Goal: Transaction & Acquisition: Purchase product/service

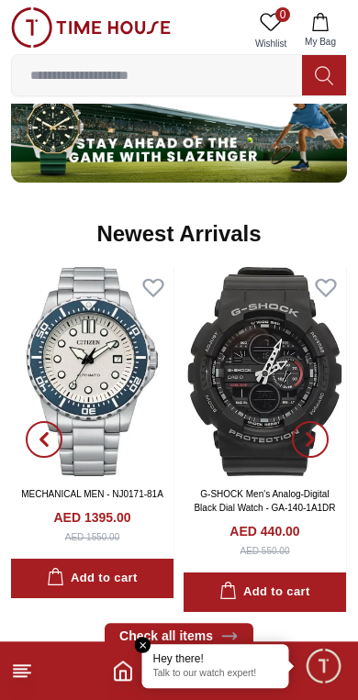
scroll to position [1077, 0]
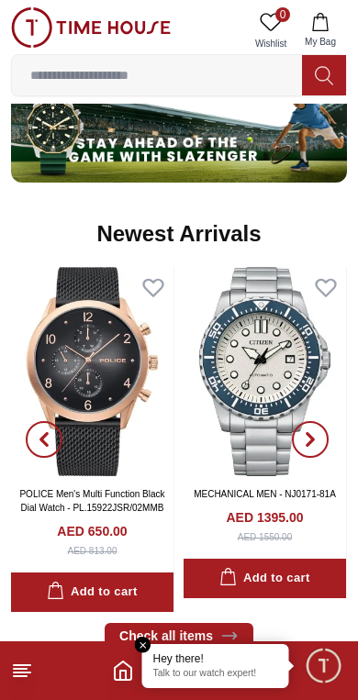
click at [233, 530] on div "AED 1395.00 AED 1550.00" at bounding box center [265, 526] width 148 height 36
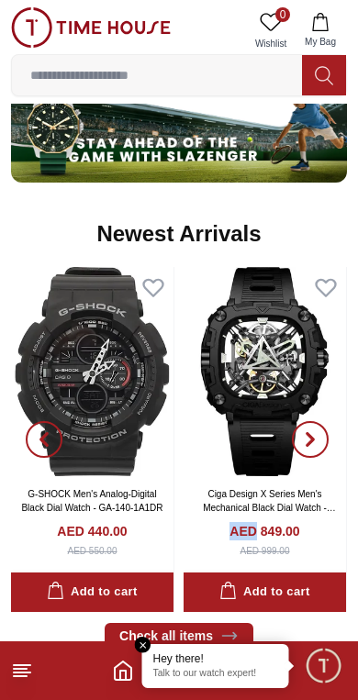
click at [208, 546] on div "AED 849.00 AED 999.00" at bounding box center [265, 540] width 148 height 36
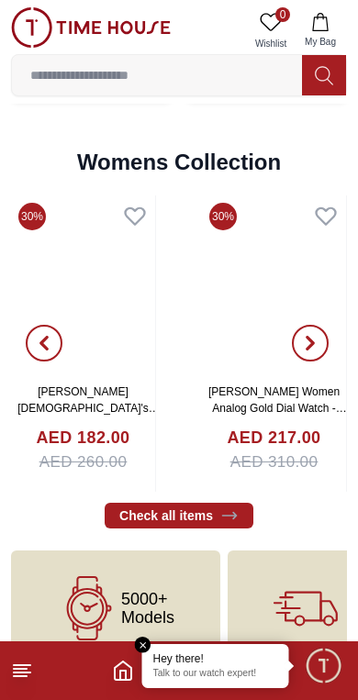
scroll to position [4201, 0]
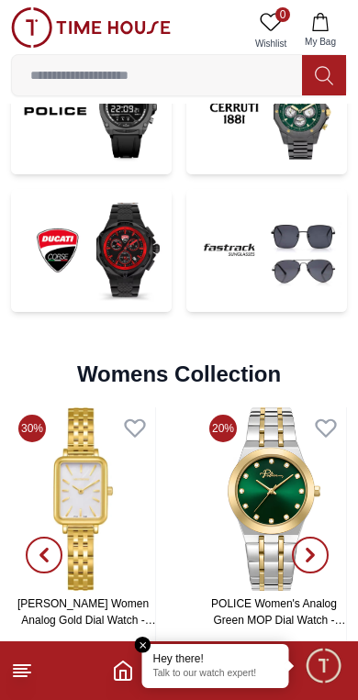
click at [220, 67] on input at bounding box center [157, 75] width 290 height 37
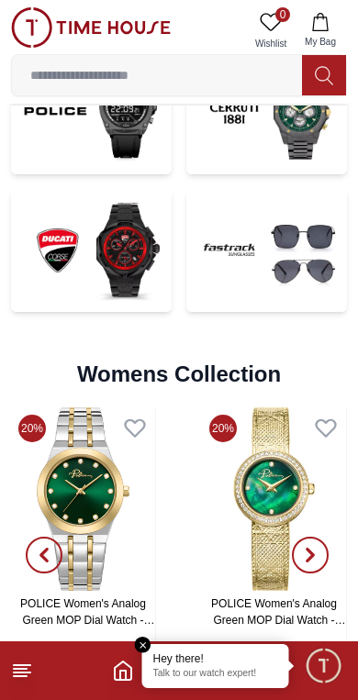
scroll to position [3880, 0]
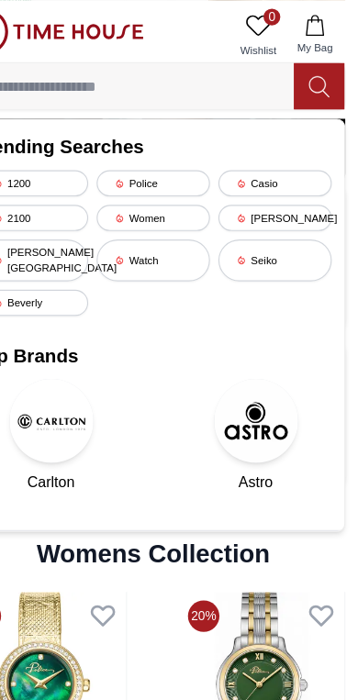
click at [269, 189] on div "[PERSON_NAME]" at bounding box center [285, 190] width 99 height 23
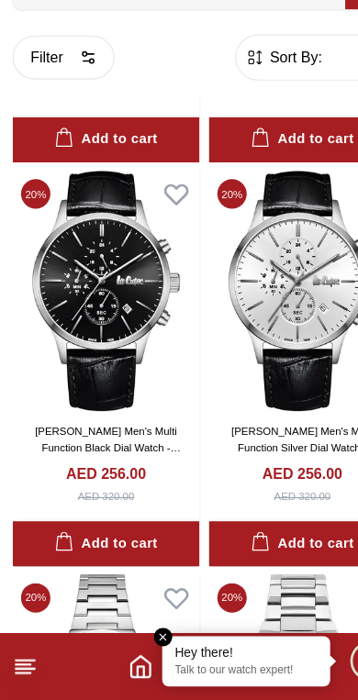
scroll to position [1400, 0]
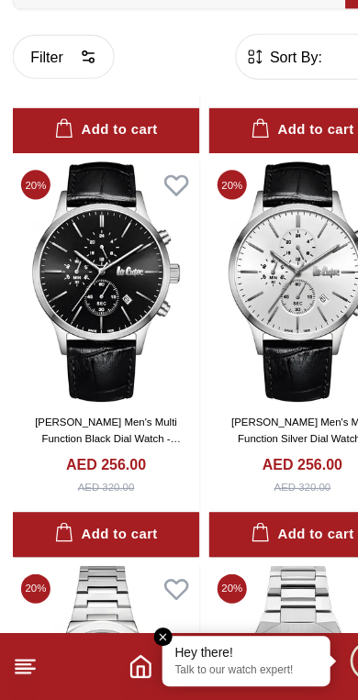
click at [135, 452] on link "[PERSON_NAME] Men's Multi Function Black Dial Watch - LC08154.351" at bounding box center [94, 471] width 128 height 38
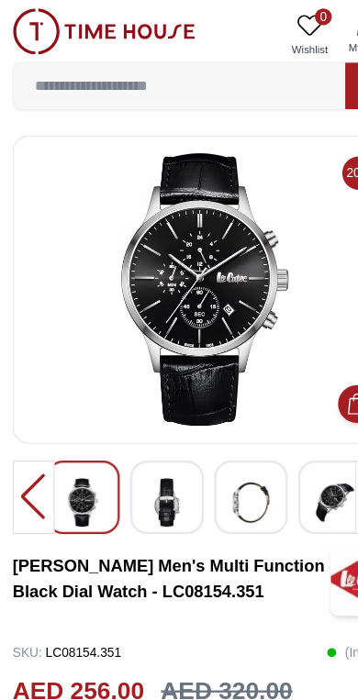
click at [146, 428] on img at bounding box center [145, 439] width 33 height 42
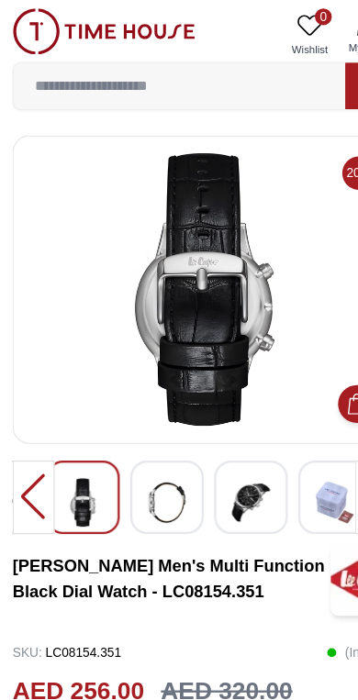
click at [207, 447] on img at bounding box center [219, 439] width 33 height 42
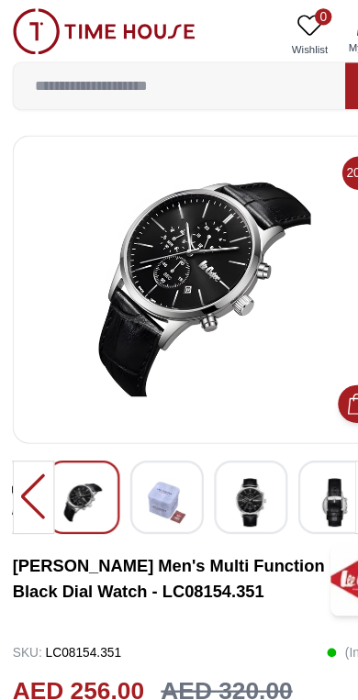
click at [150, 442] on img at bounding box center [145, 439] width 33 height 42
click at [30, 428] on div at bounding box center [29, 435] width 37 height 64
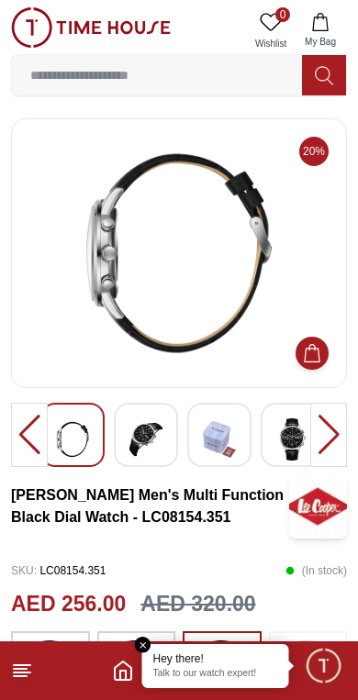
click at [140, 638] on em "Close tooltip" at bounding box center [143, 645] width 17 height 17
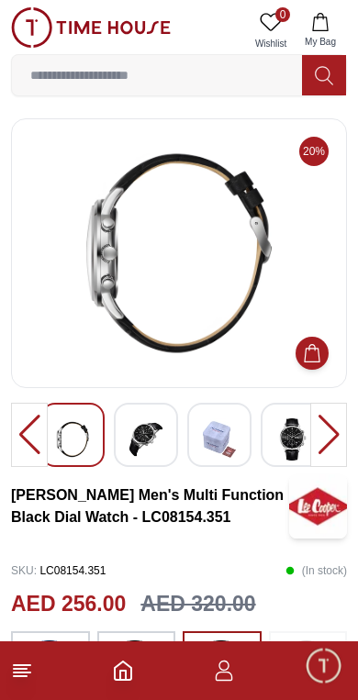
click at [45, 14] on img at bounding box center [91, 27] width 160 height 40
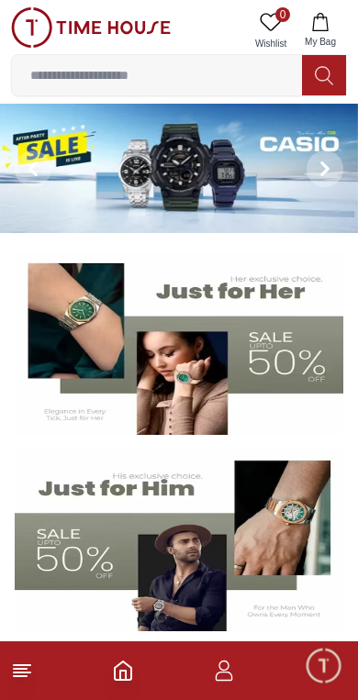
click at [207, 76] on input at bounding box center [157, 75] width 290 height 37
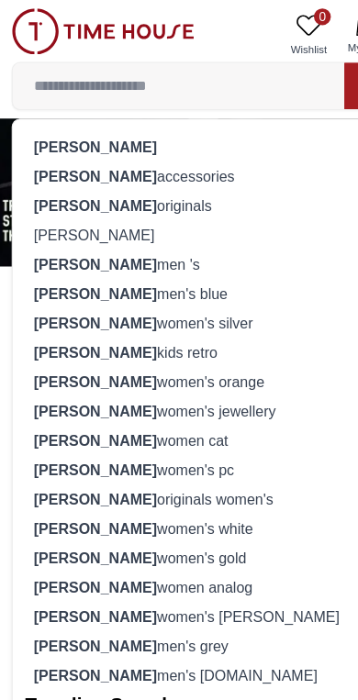
click at [150, 174] on div "[PERSON_NAME] originals" at bounding box center [179, 180] width 312 height 26
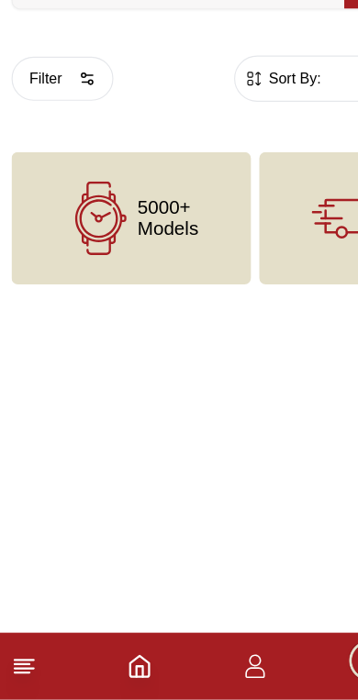
click at [168, 236] on div "5000+ Models" at bounding box center [115, 279] width 209 height 116
click at [157, 221] on div "5000+ Models" at bounding box center [115, 279] width 209 height 116
click at [166, 261] on span "5000+ Models" at bounding box center [147, 279] width 53 height 37
click at [159, 261] on span "5000+ Models" at bounding box center [147, 279] width 53 height 37
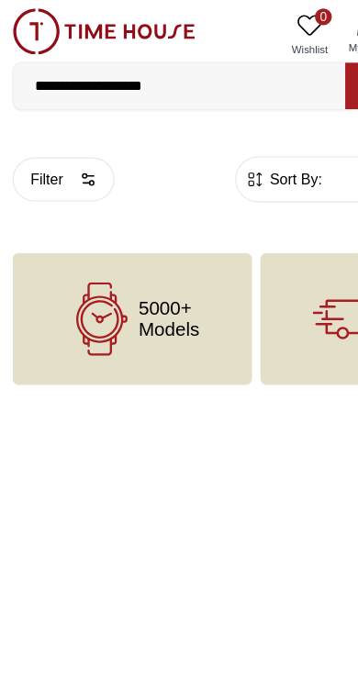
click at [192, 81] on input "**********" at bounding box center [157, 75] width 290 height 37
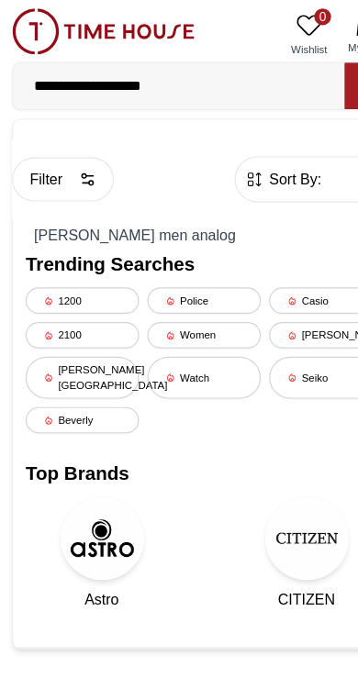
click at [278, 289] on div "[PERSON_NAME]" at bounding box center [285, 293] width 99 height 23
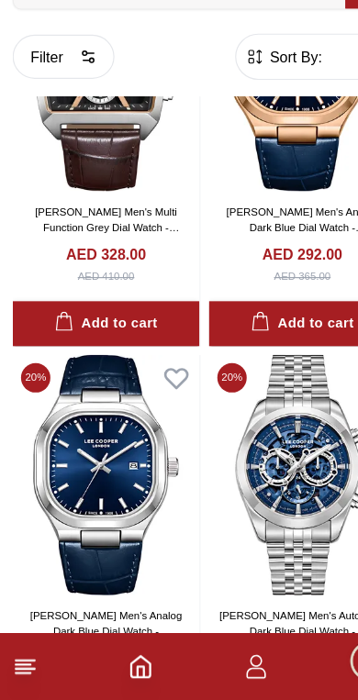
scroll to position [2999, 0]
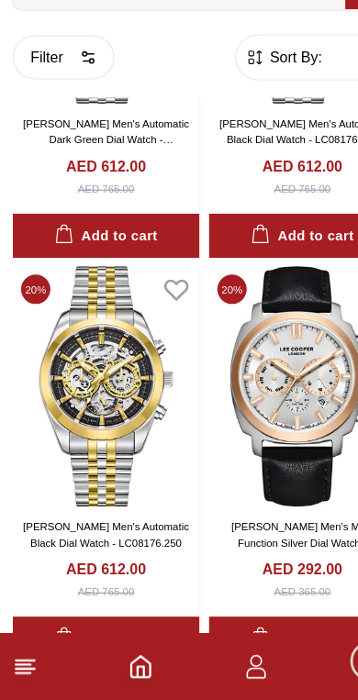
scroll to position [3896, 0]
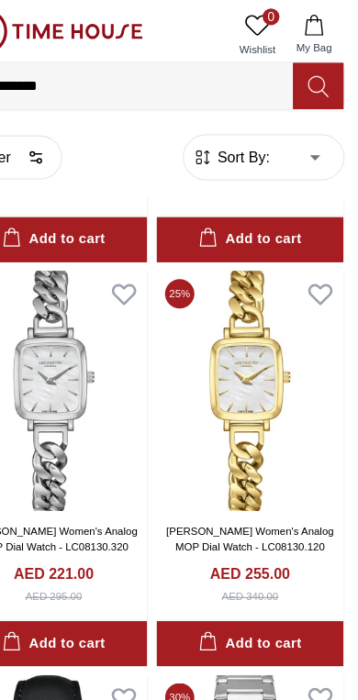
scroll to position [10924, 1]
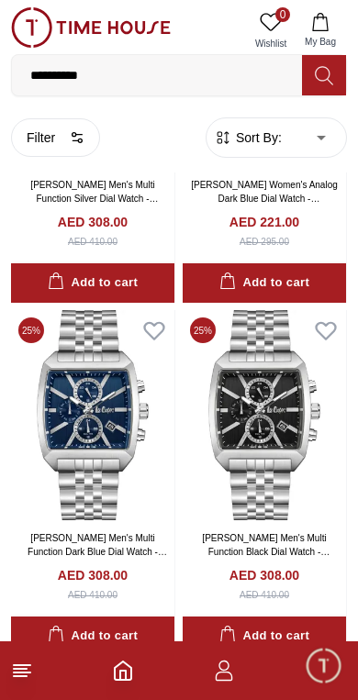
click at [237, 62] on input "**********" at bounding box center [157, 75] width 290 height 37
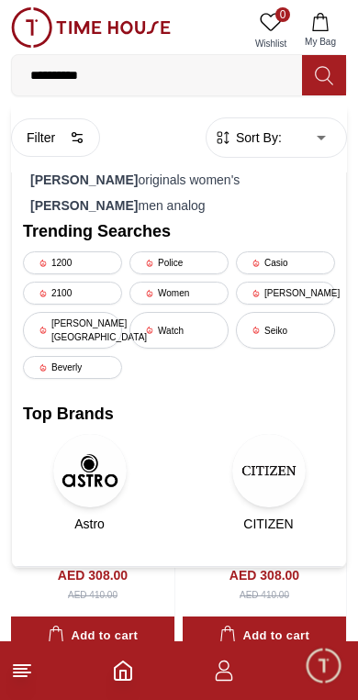
scroll to position [10034, 0]
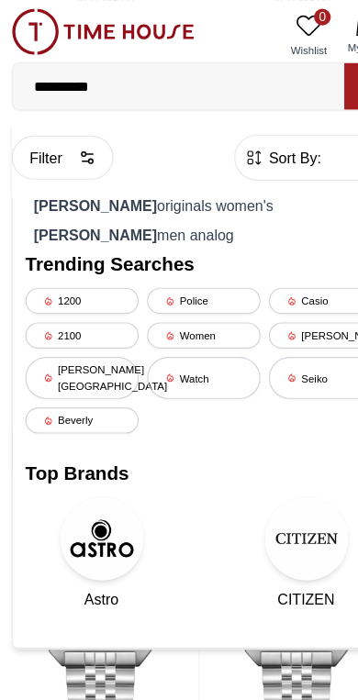
click at [272, 316] on div "Seiko" at bounding box center [285, 330] width 99 height 37
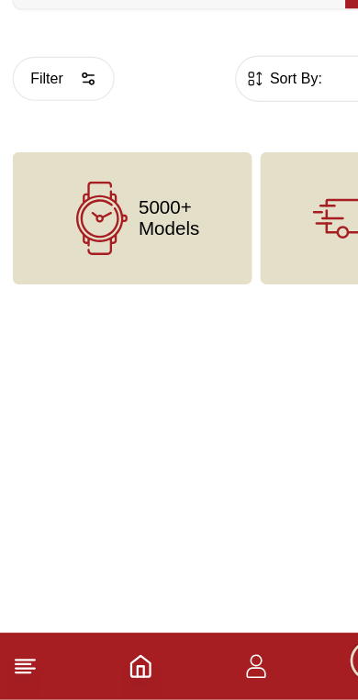
click at [170, 261] on span "5000+ Models" at bounding box center [147, 279] width 53 height 37
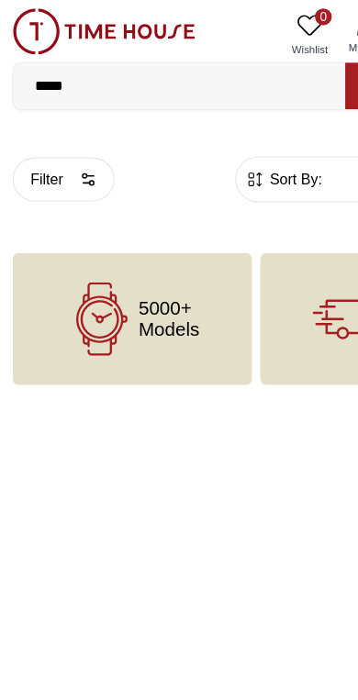
click at [221, 67] on input "*****" at bounding box center [157, 75] width 290 height 37
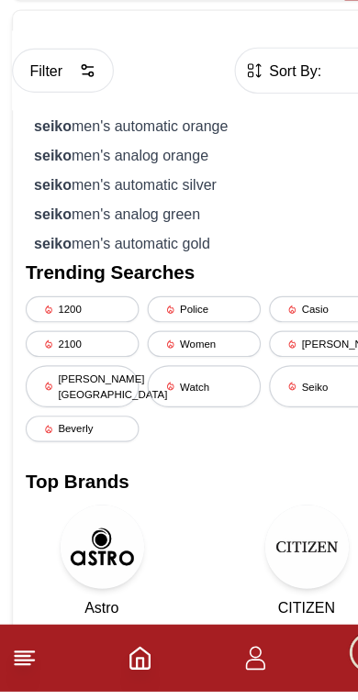
click at [264, 415] on div "Seiko" at bounding box center [285, 433] width 99 height 37
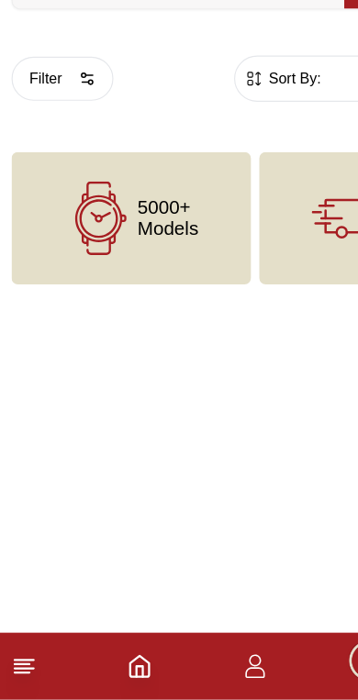
click at [78, 154] on icon "button" at bounding box center [79, 154] width 6 height 0
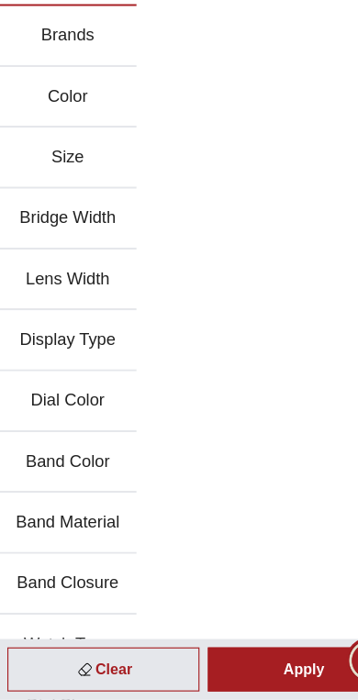
click at [116, 147] on button "Color" at bounding box center [60, 173] width 120 height 53
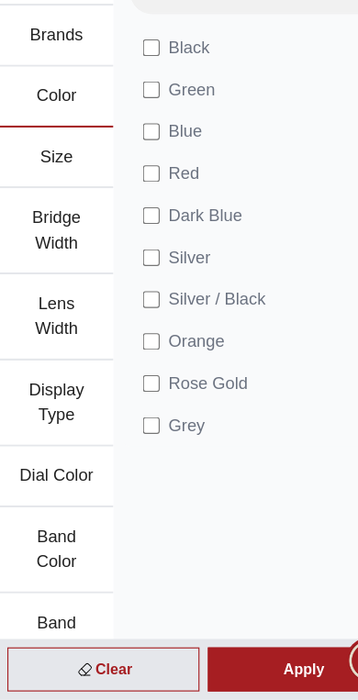
click at [156, 450] on span "Grey" at bounding box center [164, 461] width 32 height 22
click at [158, 450] on span "Grey" at bounding box center [164, 461] width 32 height 22
click at [240, 654] on div "Apply" at bounding box center [267, 673] width 168 height 39
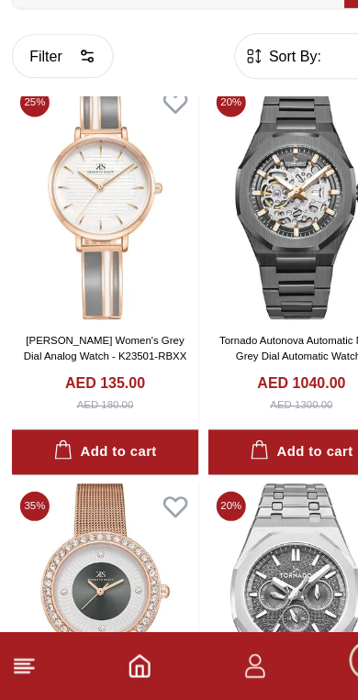
scroll to position [430, 0]
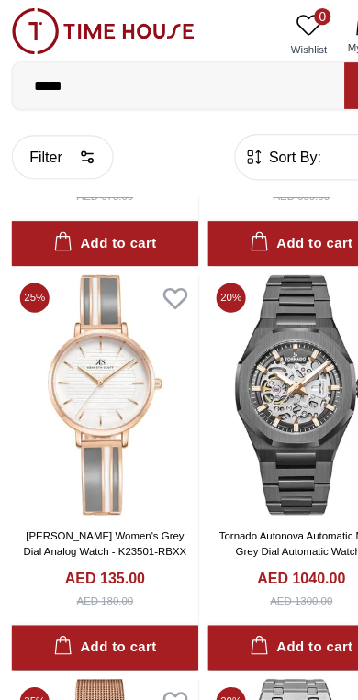
click at [179, 79] on input "*****" at bounding box center [157, 75] width 290 height 37
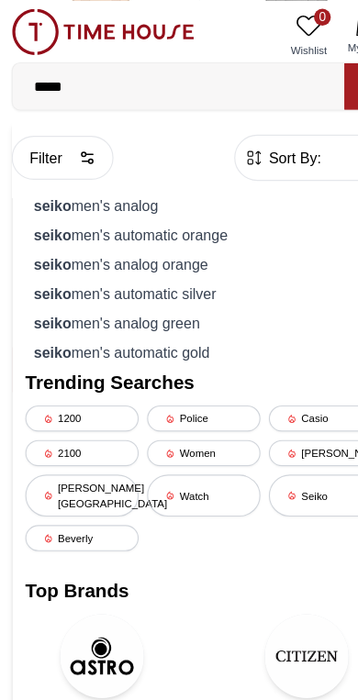
click at [122, 225] on div "seiko men's analog orange" at bounding box center [179, 231] width 312 height 26
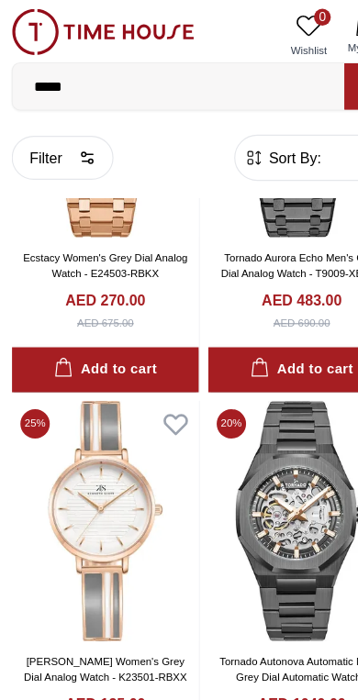
scroll to position [0, 0]
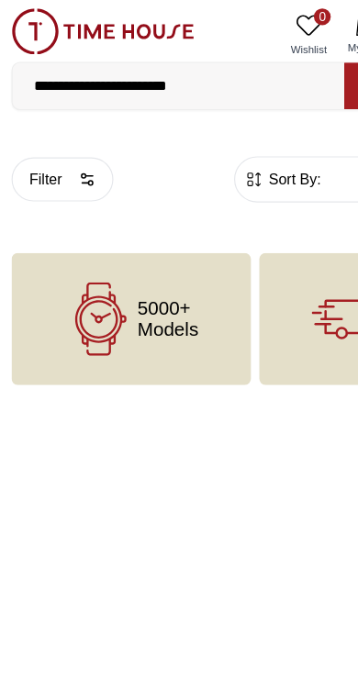
click at [224, 66] on input "**********" at bounding box center [157, 75] width 290 height 37
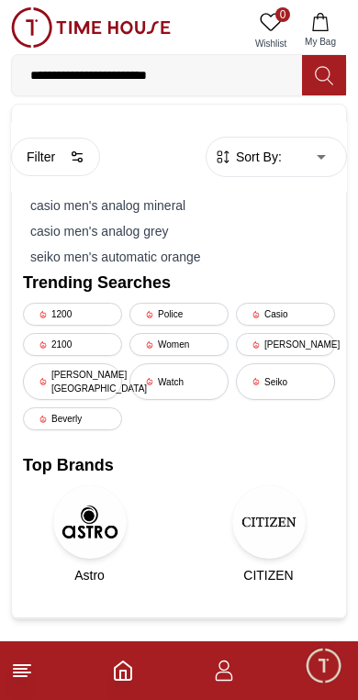
click at [88, 373] on div "[PERSON_NAME][GEOGRAPHIC_DATA]" at bounding box center [72, 381] width 99 height 37
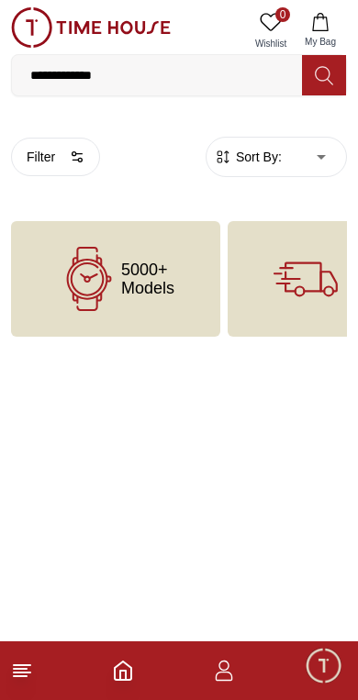
click at [21, 673] on line at bounding box center [22, 673] width 17 height 0
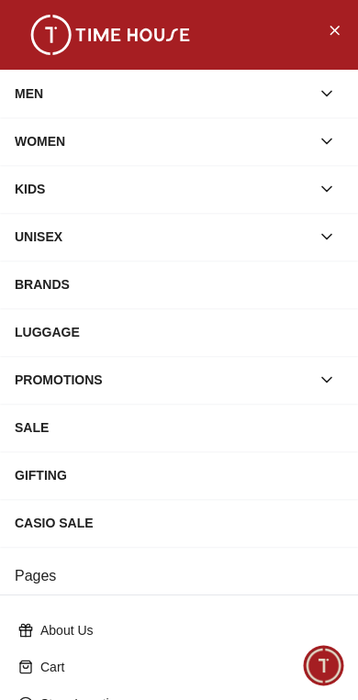
click at [245, 412] on div "SALE" at bounding box center [179, 427] width 328 height 33
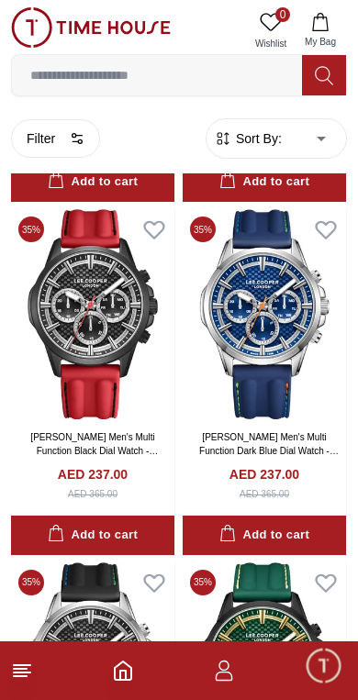
scroll to position [2269, 0]
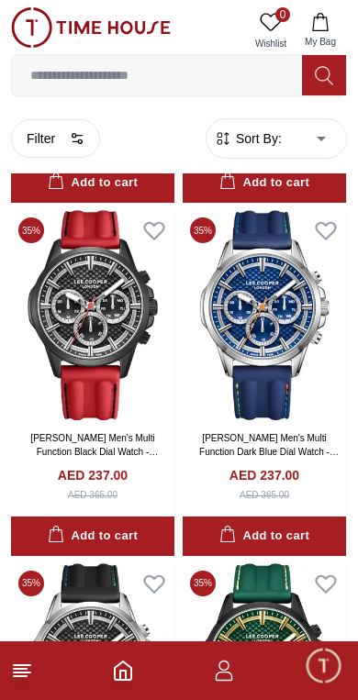
click at [267, 414] on img at bounding box center [264, 315] width 163 height 210
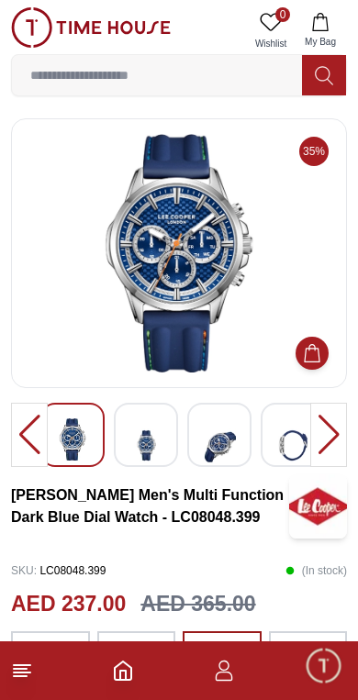
click at [198, 437] on div at bounding box center [219, 435] width 64 height 64
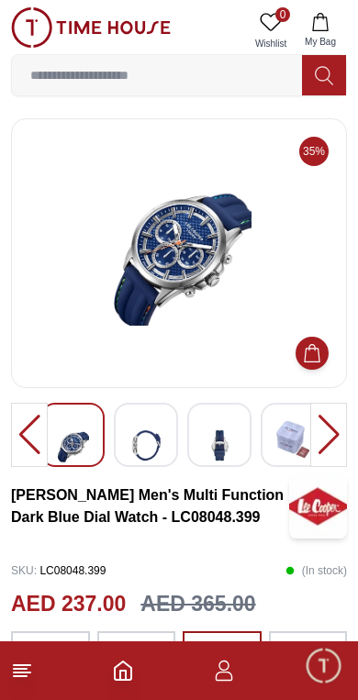
click at [229, 438] on img at bounding box center [219, 445] width 33 height 54
click at [25, 426] on div at bounding box center [29, 435] width 37 height 64
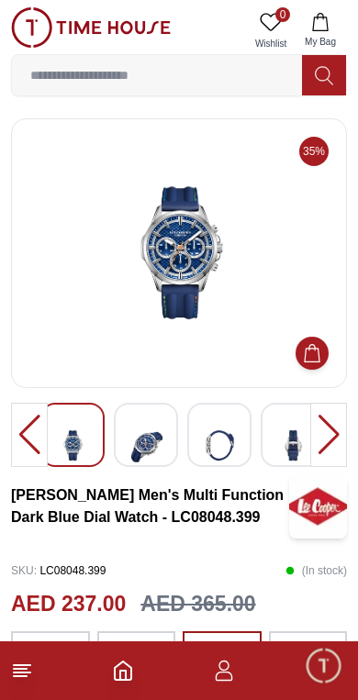
click at [29, 434] on div at bounding box center [29, 435] width 37 height 64
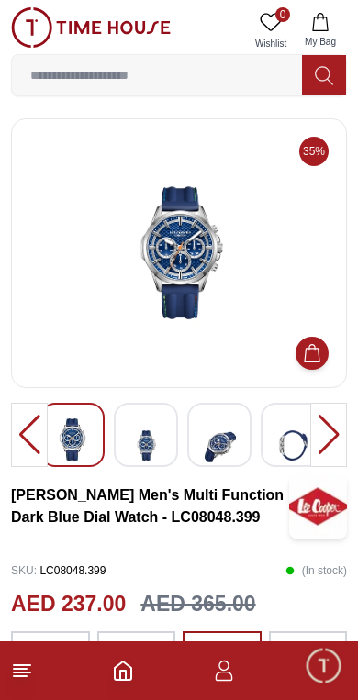
click at [29, 434] on div at bounding box center [29, 435] width 37 height 64
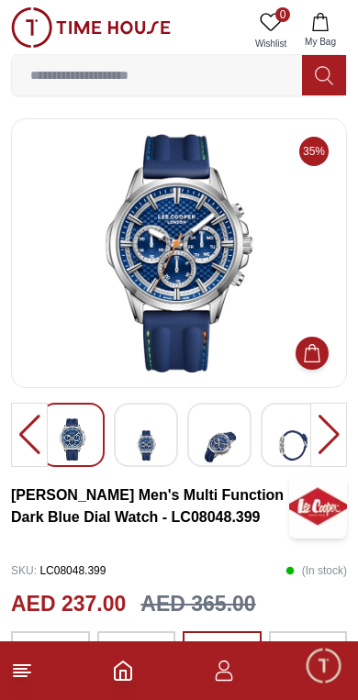
click at [18, 447] on div at bounding box center [29, 435] width 37 height 64
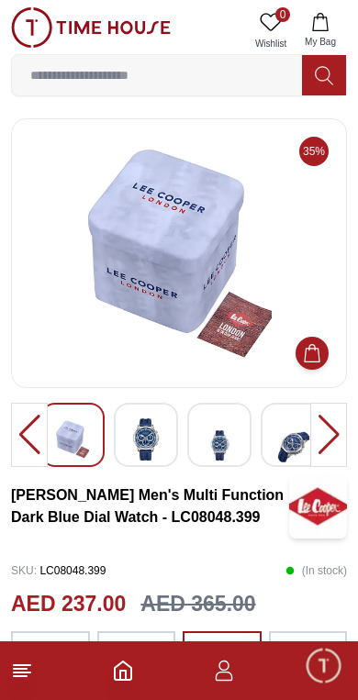
click at [34, 442] on div at bounding box center [29, 435] width 37 height 64
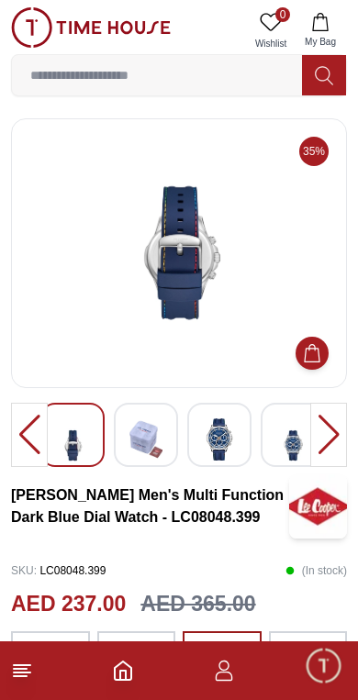
click at [24, 441] on div at bounding box center [29, 435] width 37 height 64
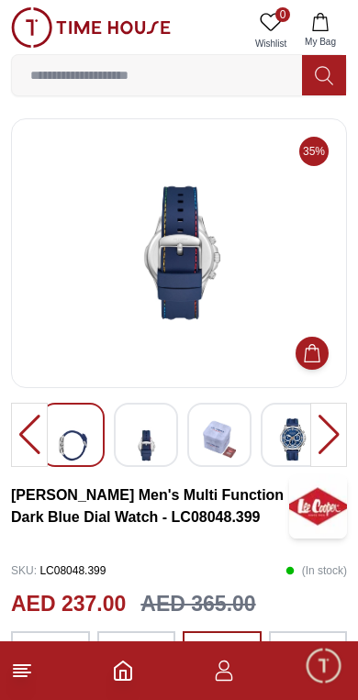
click at [24, 441] on div at bounding box center [29, 435] width 37 height 64
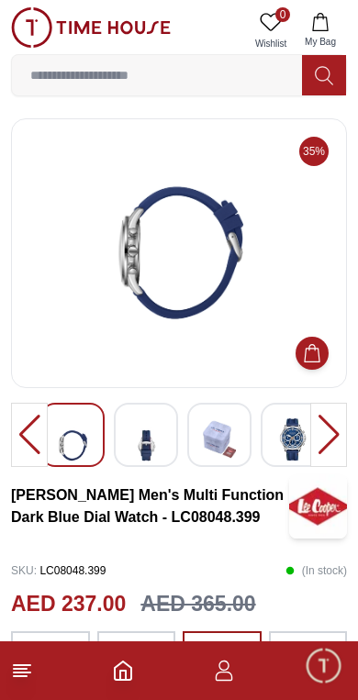
click at [32, 467] on div at bounding box center [179, 439] width 336 height 72
click at [29, 457] on div at bounding box center [29, 435] width 37 height 64
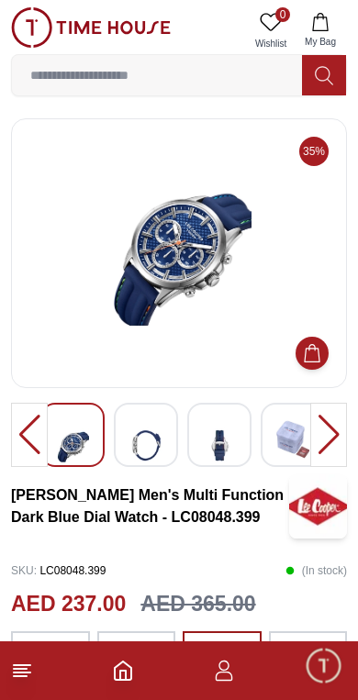
click at [15, 460] on div at bounding box center [29, 435] width 37 height 64
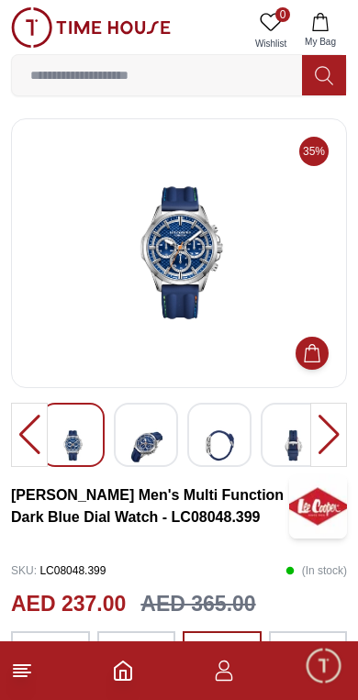
click at [240, 78] on input at bounding box center [157, 75] width 290 height 37
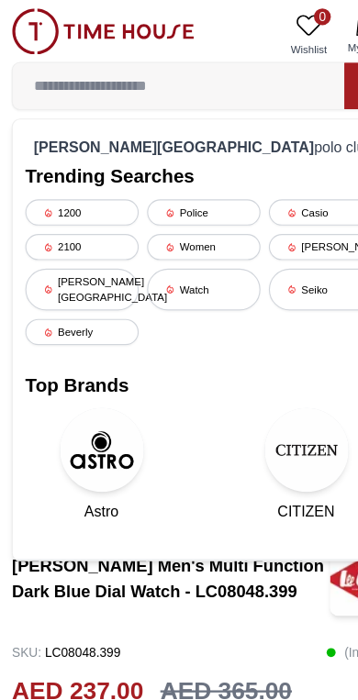
click at [198, 181] on div "Police" at bounding box center [178, 185] width 99 height 23
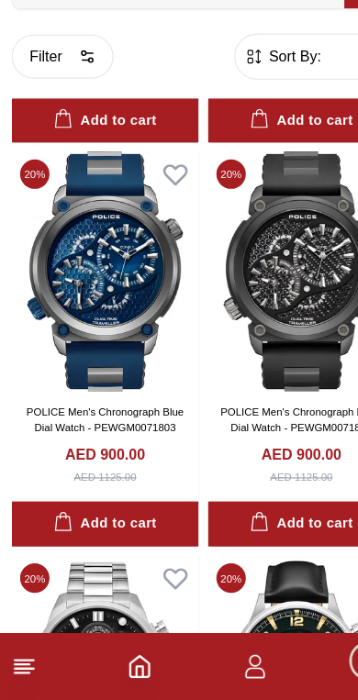
scroll to position [5663, 0]
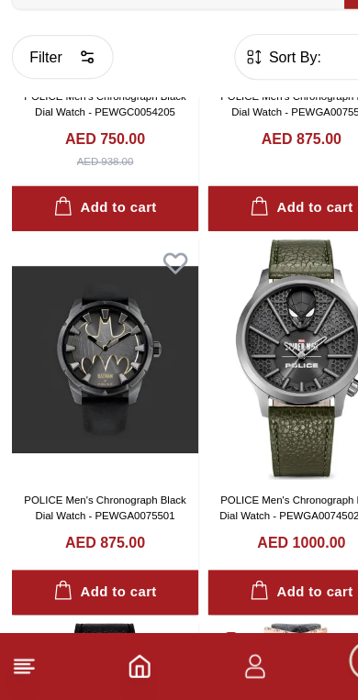
scroll to position [7333, 0]
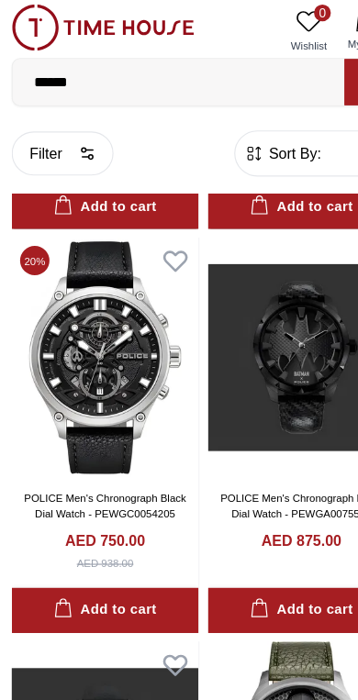
scroll to position [7066, 0]
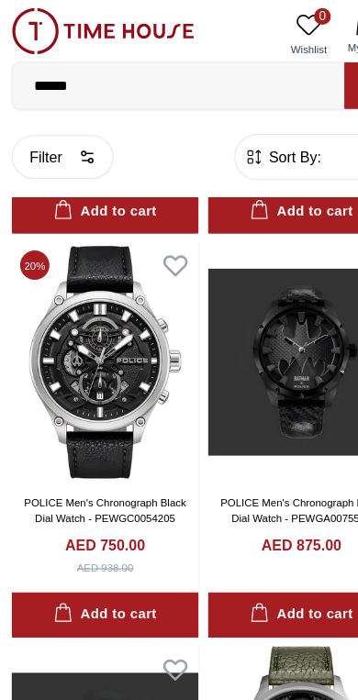
click at [128, 444] on link "POLICE Men's Chronograph Black Dial Watch - PEWGC0054205" at bounding box center [92, 447] width 141 height 24
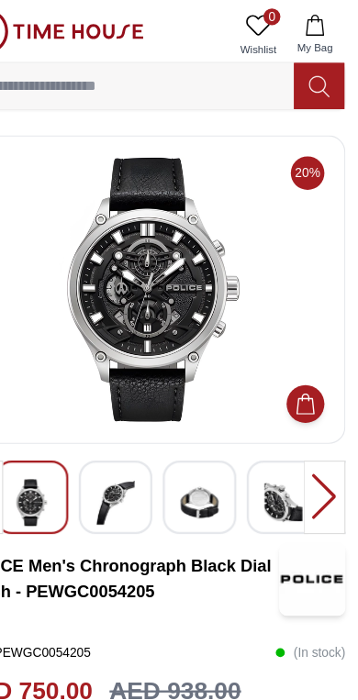
click at [129, 428] on img at bounding box center [145, 439] width 33 height 42
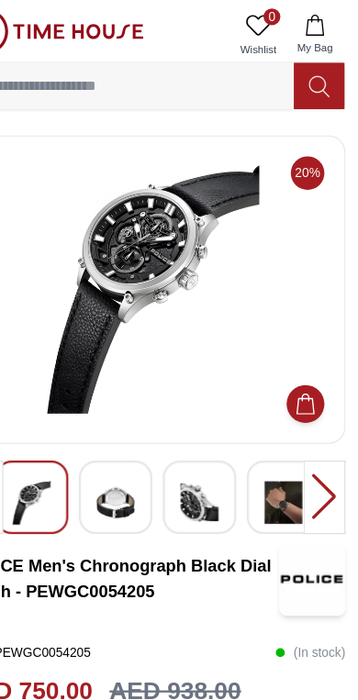
click at [129, 432] on img at bounding box center [145, 439] width 33 height 42
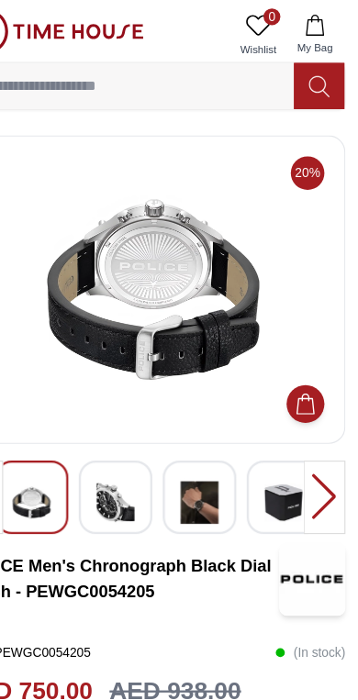
click at [150, 471] on div at bounding box center [179, 439] width 336 height 72
click at [129, 430] on img at bounding box center [145, 439] width 33 height 42
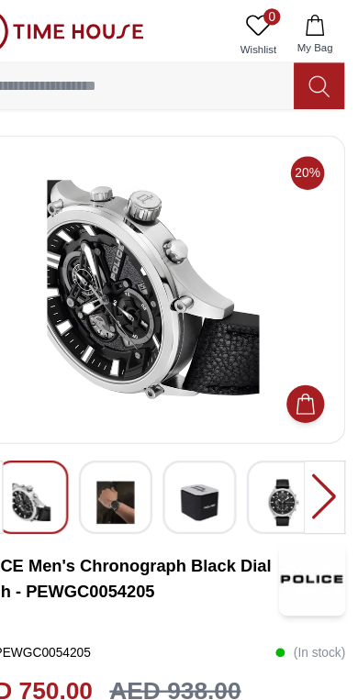
click at [203, 434] on img at bounding box center [219, 439] width 33 height 42
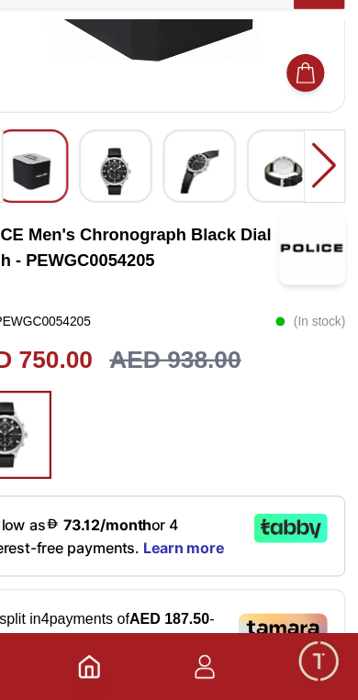
scroll to position [207, 0]
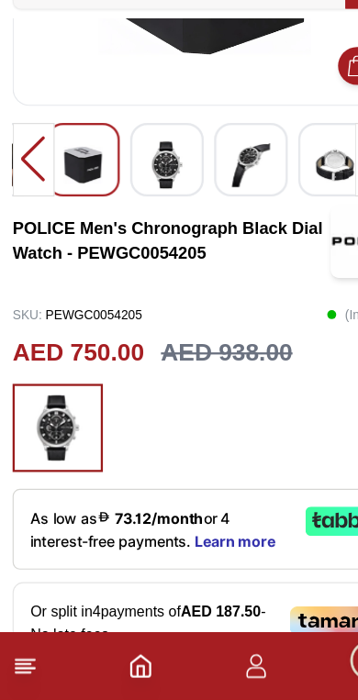
click at [155, 533] on span "As low as 73.12/month or 4 interest-free payments." at bounding box center [114, 551] width 174 height 36
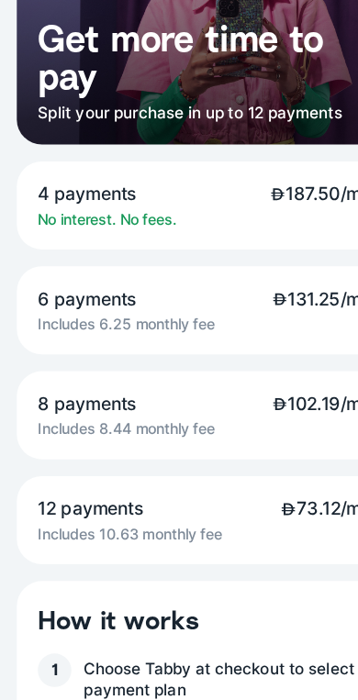
scroll to position [117, 0]
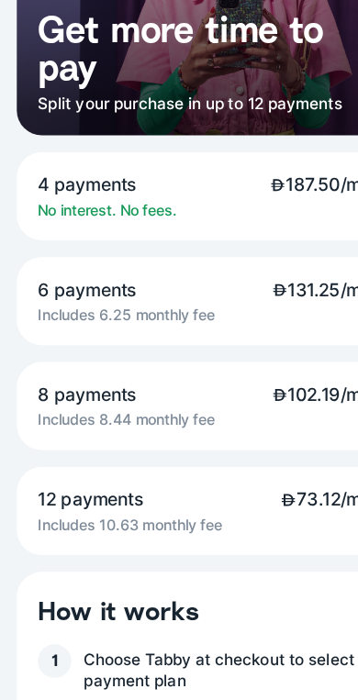
click at [200, 496] on div "12 payments 73.12/mo Includes 10.63 monthly fee" at bounding box center [179, 534] width 328 height 77
click at [184, 496] on div "12 payments 73.12/mo Includes 10.63 monthly fee" at bounding box center [179, 534] width 328 height 77
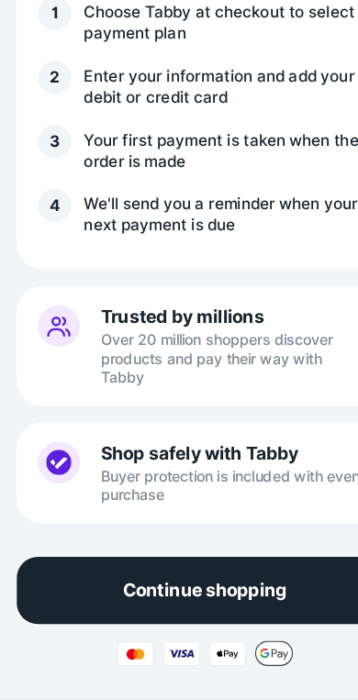
scroll to position [683, 0]
click at [230, 595] on p "Continue shopping" at bounding box center [178, 605] width 143 height 20
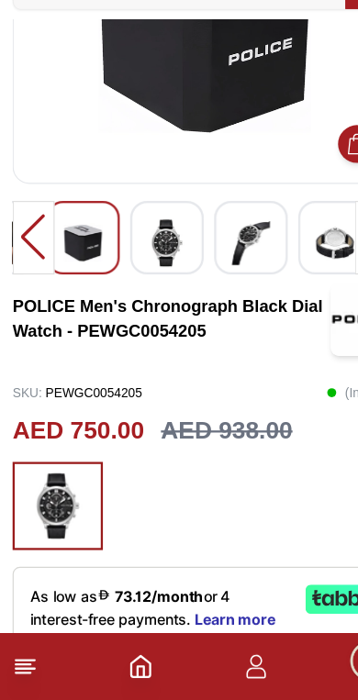
scroll to position [184, 0]
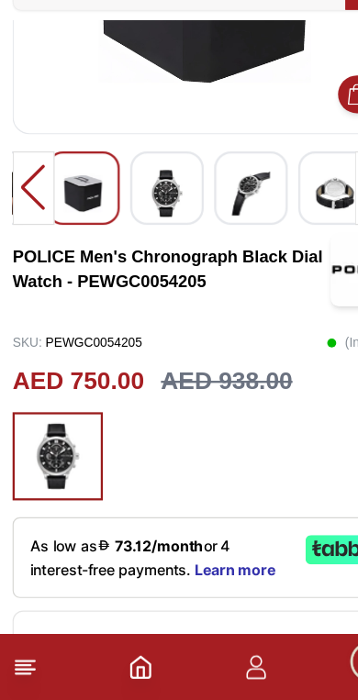
click at [163, 557] on span "As low as 73.12/month or 4 interest-free payments." at bounding box center [114, 575] width 174 height 36
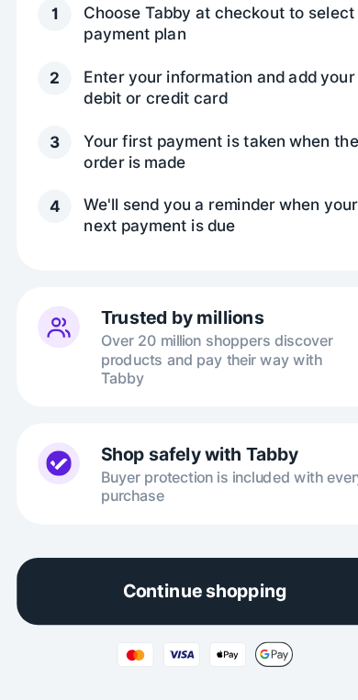
scroll to position [683, 0]
click at [215, 575] on button "Continue shopping" at bounding box center [179, 604] width 328 height 59
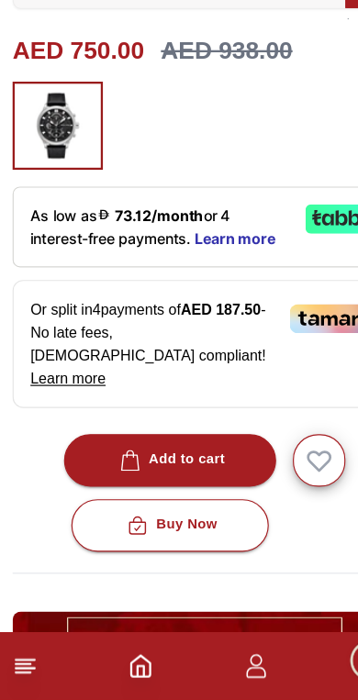
scroll to position [473, 0]
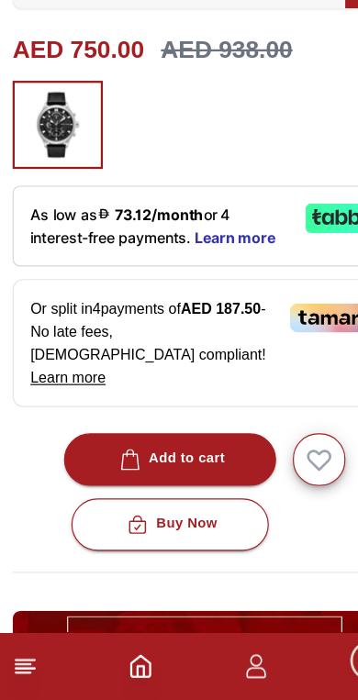
click at [208, 467] on button "Add to cart" at bounding box center [149, 490] width 186 height 46
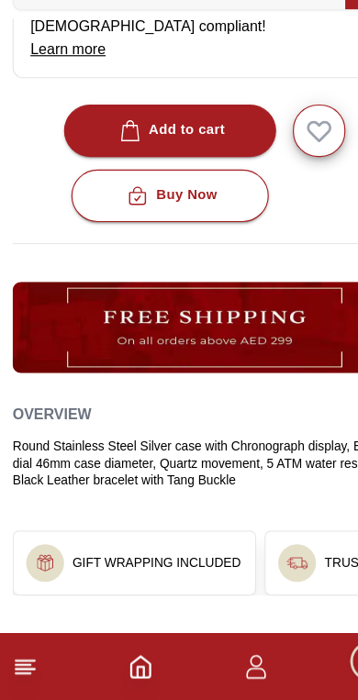
scroll to position [763, 0]
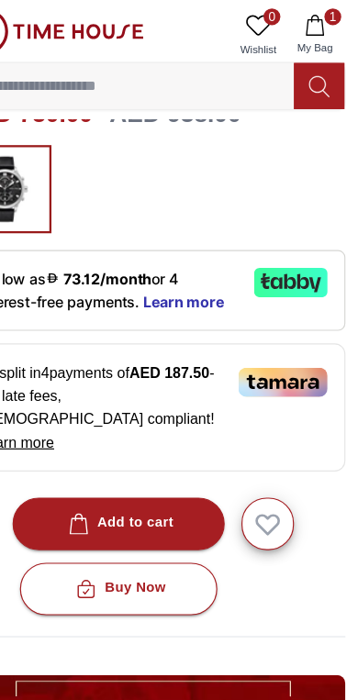
click at [311, 23] on icon "button" at bounding box center [320, 22] width 18 height 18
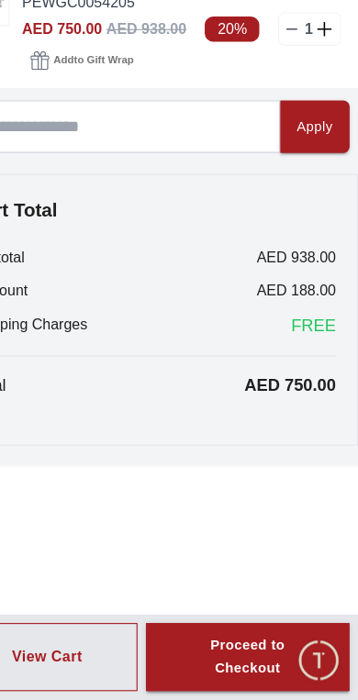
scroll to position [573, 0]
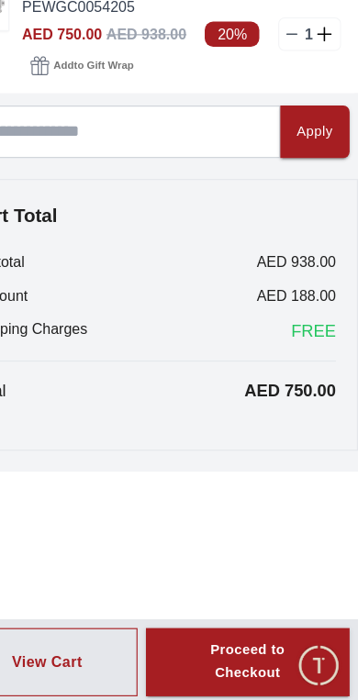
click at [217, 642] on div "Proceed to Checkout" at bounding box center [262, 663] width 112 height 42
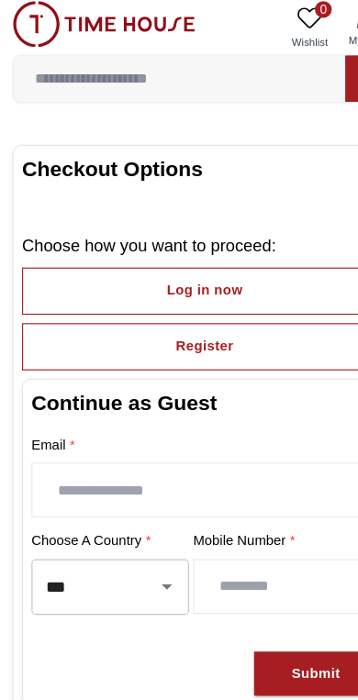
click at [229, 254] on button "Log in now" at bounding box center [178, 260] width 319 height 41
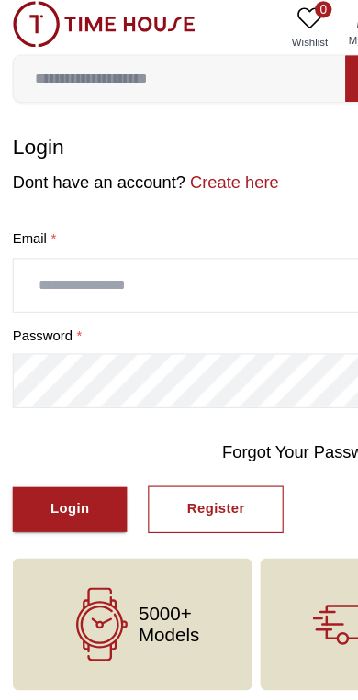
click at [170, 442] on div "Register" at bounding box center [188, 451] width 50 height 21
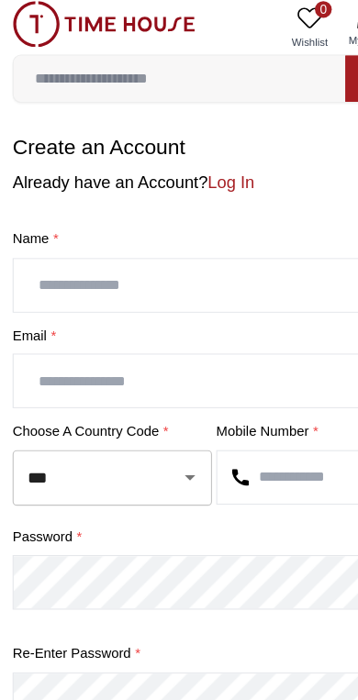
click at [199, 244] on input "text" at bounding box center [179, 256] width 334 height 46
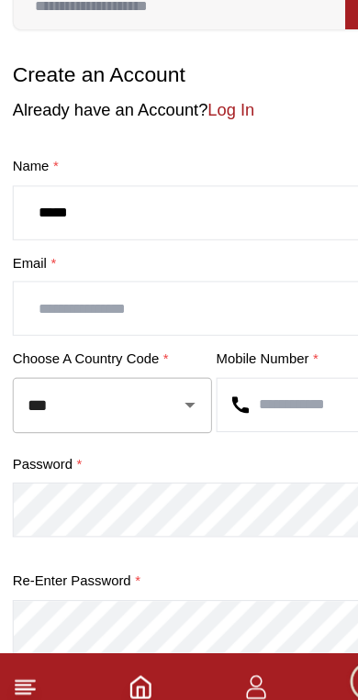
click at [237, 317] on input "text" at bounding box center [179, 340] width 334 height 46
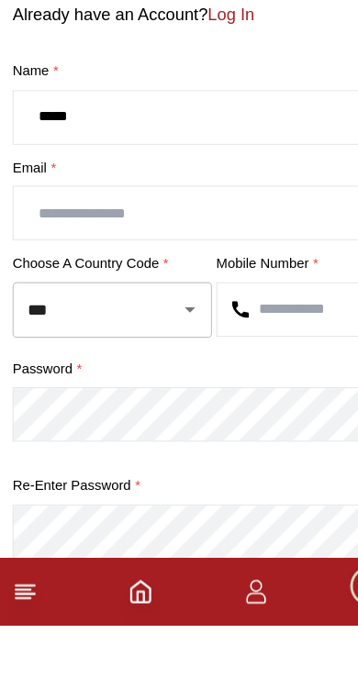
click at [236, 233] on input "*****" at bounding box center [179, 256] width 334 height 46
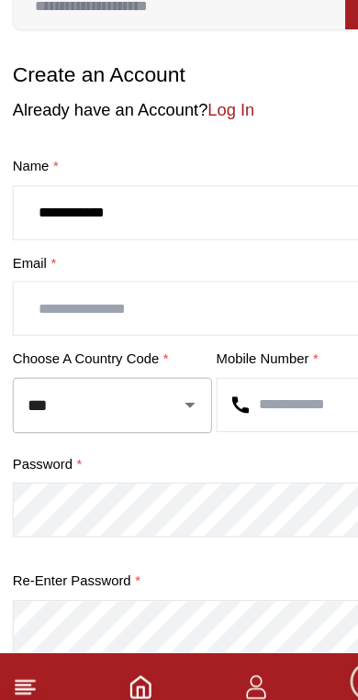
type input "**********"
click at [232, 317] on input "text" at bounding box center [179, 340] width 334 height 46
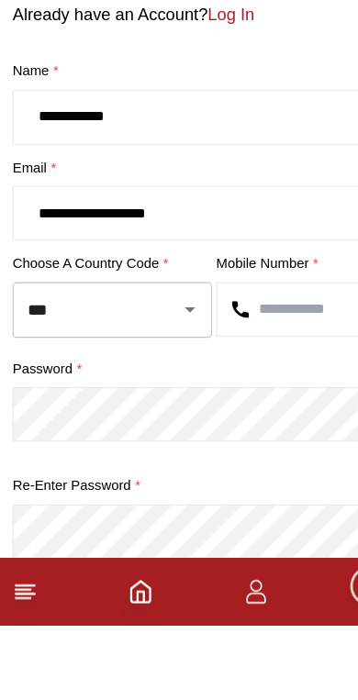
type input "**********"
click at [278, 401] on input "text" at bounding box center [268, 424] width 156 height 46
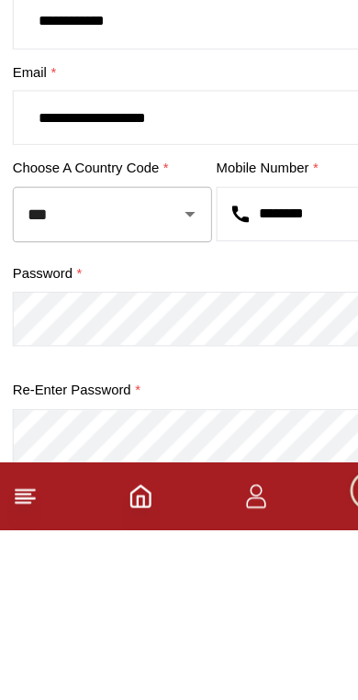
type input "********"
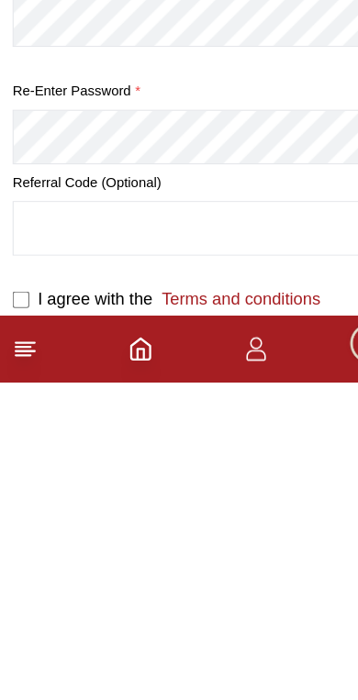
scroll to position [340, 0]
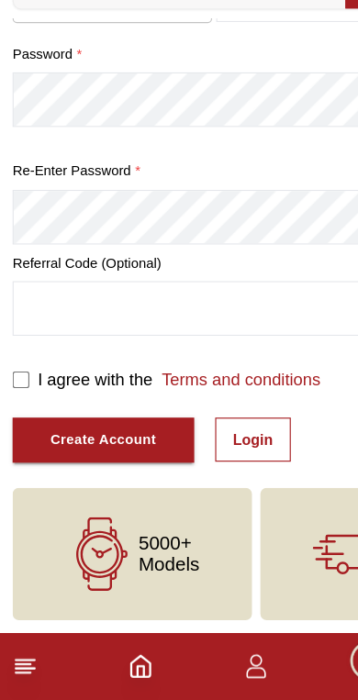
click at [133, 462] on div "Create Account" at bounding box center [90, 472] width 93 height 21
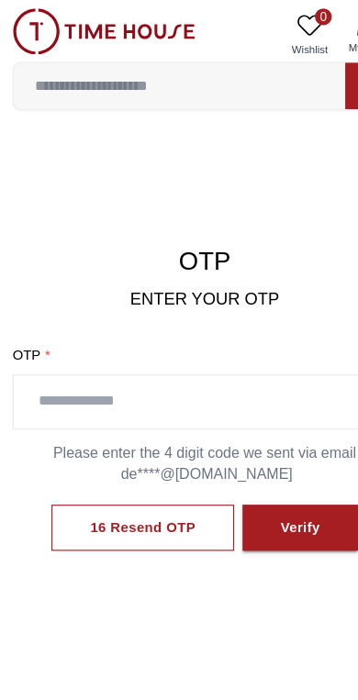
click at [210, 349] on input "text" at bounding box center [179, 351] width 334 height 46
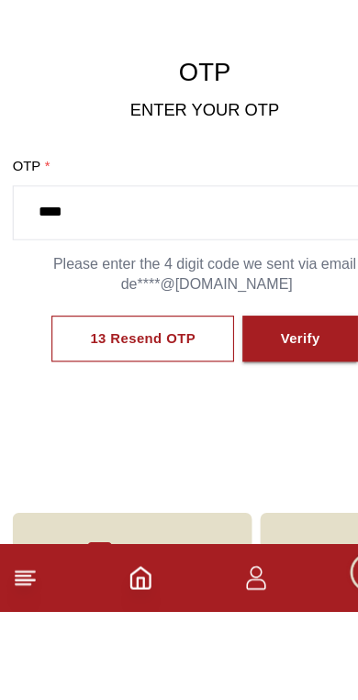
type input "****"
click at [280, 441] on button "Verify" at bounding box center [262, 461] width 101 height 41
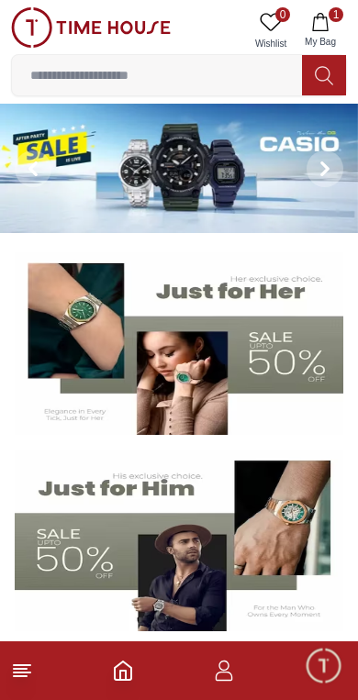
click at [317, 33] on button "1 My Bag" at bounding box center [320, 30] width 53 height 47
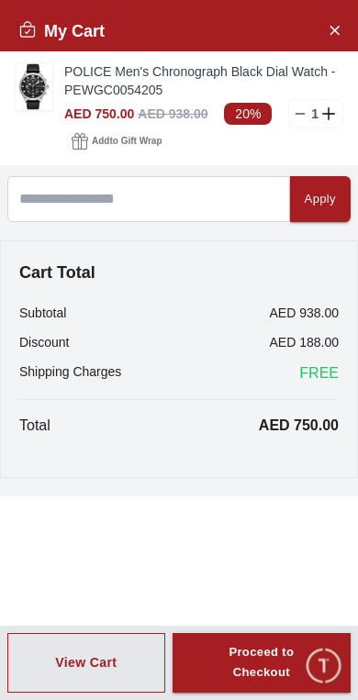
click at [255, 665] on div "Proceed to Checkout" at bounding box center [262, 663] width 112 height 42
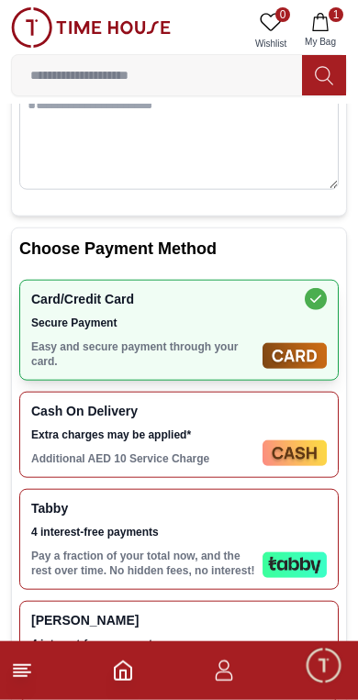
scroll to position [220, 0]
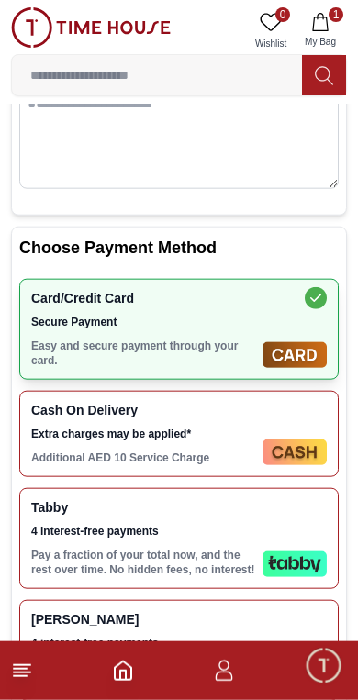
click at [193, 548] on p "Pay a fraction of your total now, and the rest over time. No hidden fees, no in…" at bounding box center [143, 562] width 224 height 29
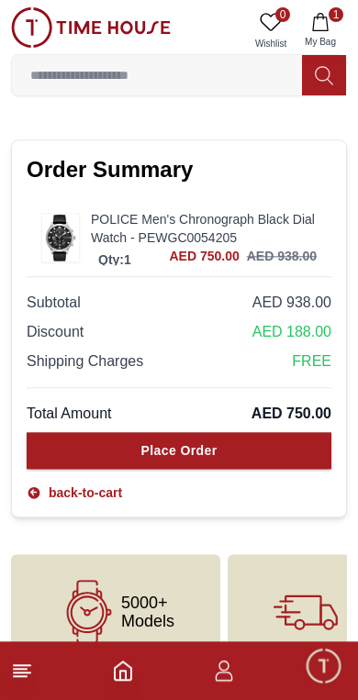
scroll to position [896, 0]
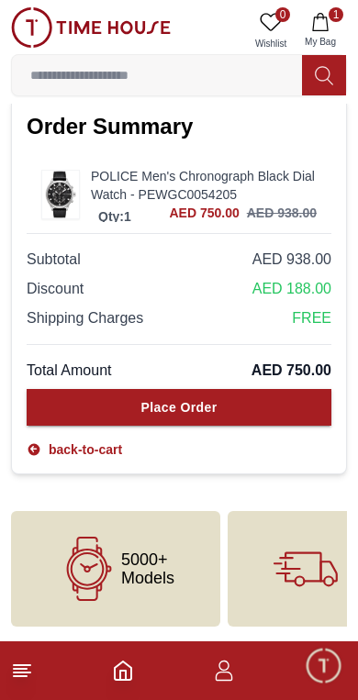
click at [239, 411] on button "Place Order" at bounding box center [179, 407] width 305 height 37
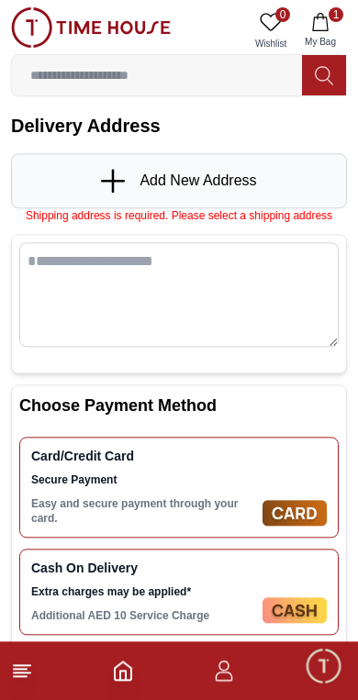
scroll to position [0, 0]
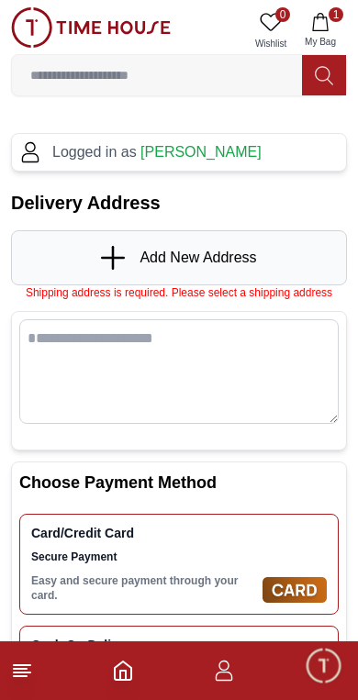
click at [120, 250] on icon at bounding box center [115, 258] width 28 height 24
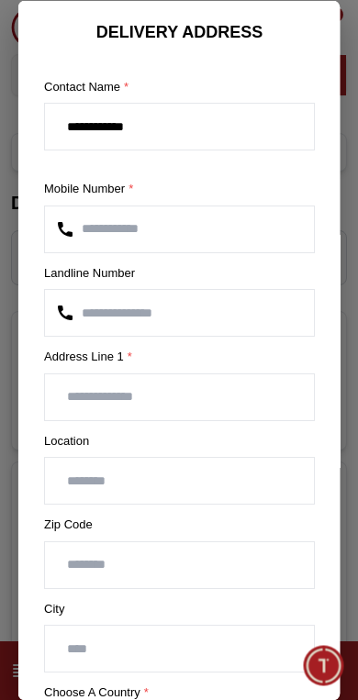
click at [192, 315] on input "number" at bounding box center [179, 313] width 269 height 46
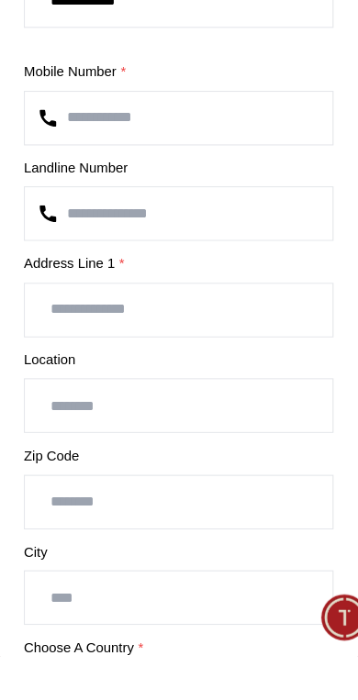
click at [190, 373] on input "text" at bounding box center [179, 396] width 269 height 46
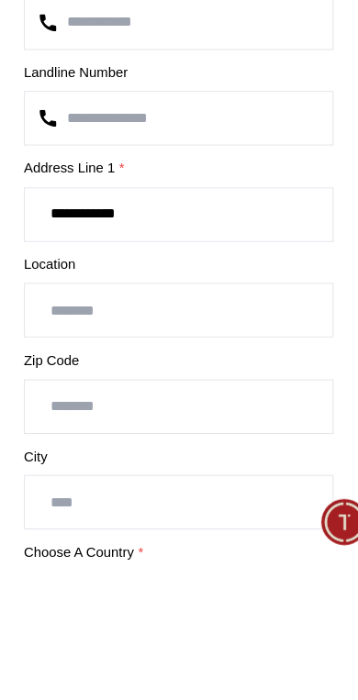
type input "**********"
click at [228, 458] on input "text" at bounding box center [179, 481] width 269 height 46
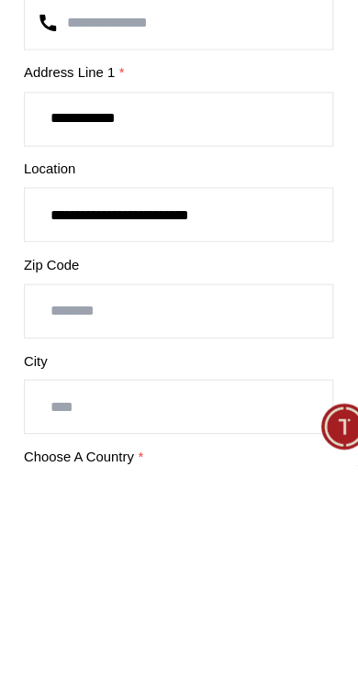
type input "**********"
click at [220, 541] on input "number" at bounding box center [179, 564] width 269 height 46
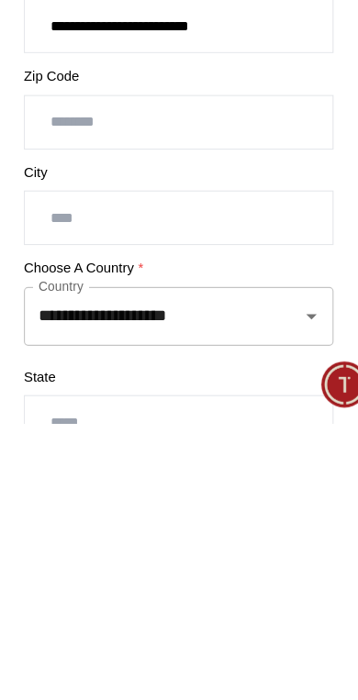
scroll to position [129, 0]
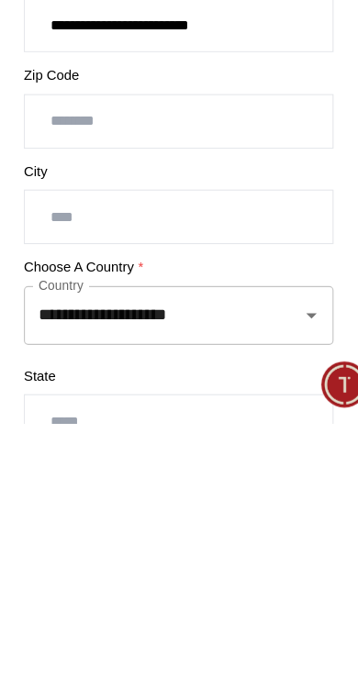
click at [284, 594] on icon "Open" at bounding box center [295, 605] width 22 height 22
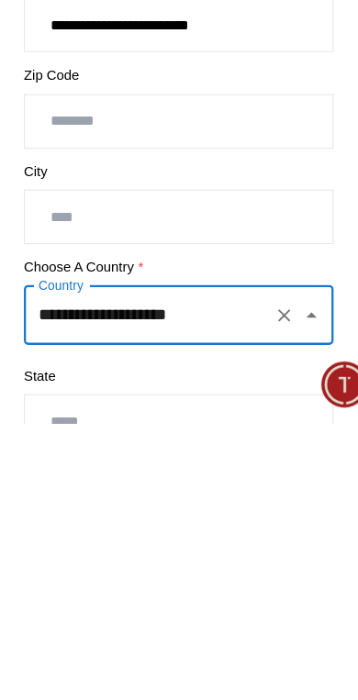
scroll to position [160, 0]
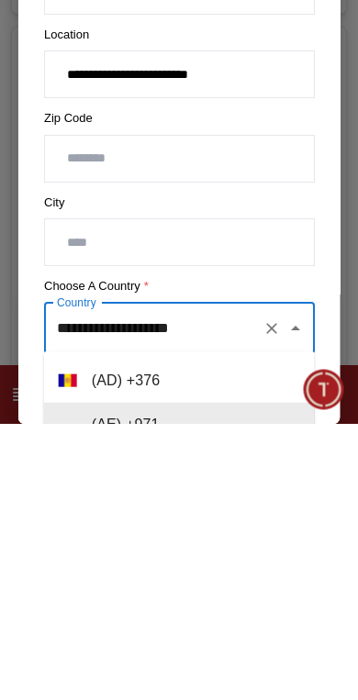
click at [344, 295] on div at bounding box center [179, 350] width 358 height 700
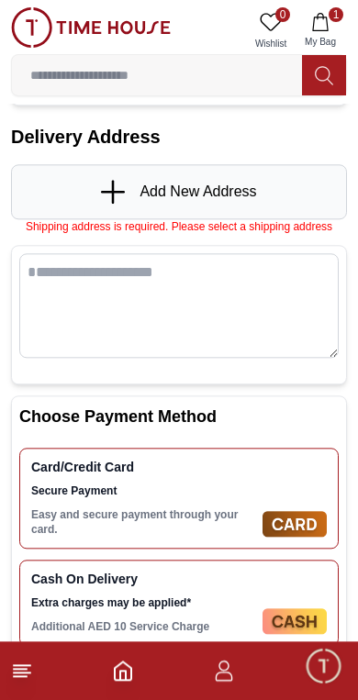
scroll to position [0, 0]
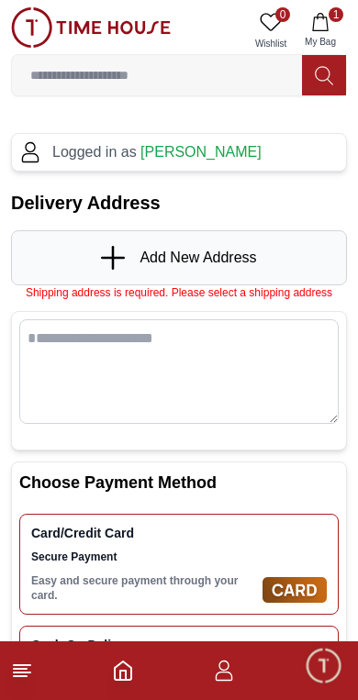
click at [118, 250] on icon at bounding box center [115, 258] width 28 height 24
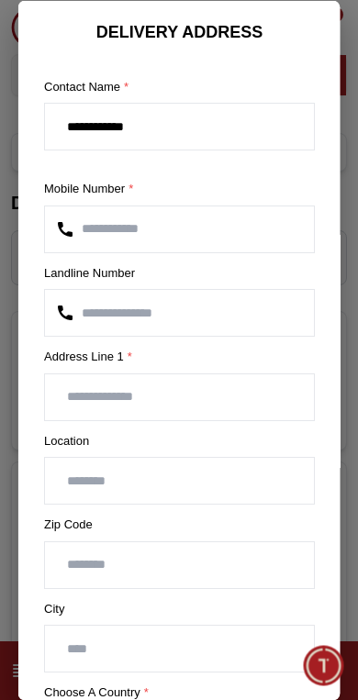
click at [232, 385] on input "text" at bounding box center [179, 396] width 269 height 46
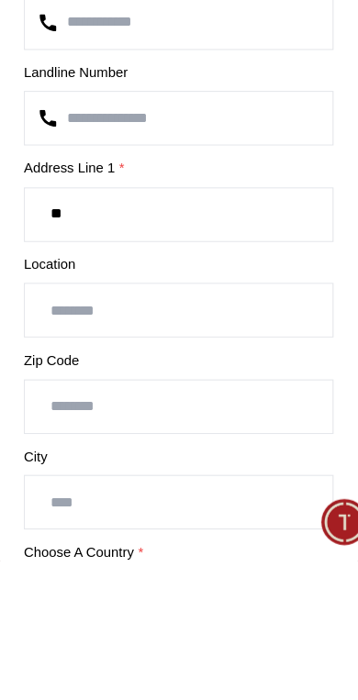
type input "*"
type input "**********"
click at [218, 458] on input "text" at bounding box center [179, 481] width 269 height 46
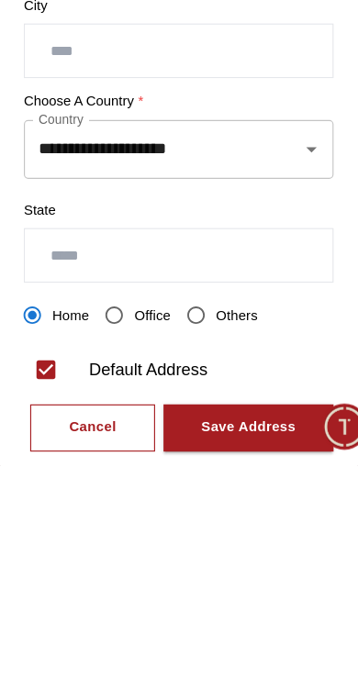
scroll to position [310, 0]
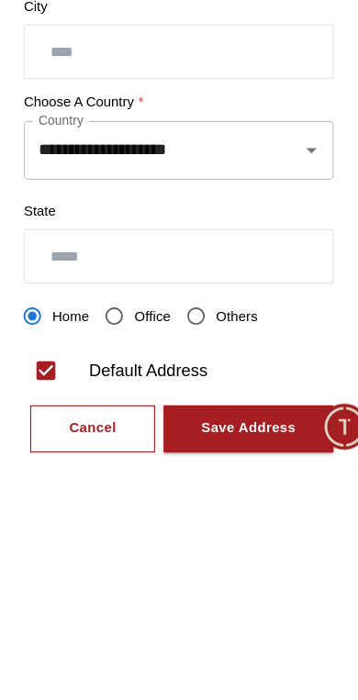
type input "**********"
click at [233, 495] on input "text" at bounding box center [179, 518] width 269 height 46
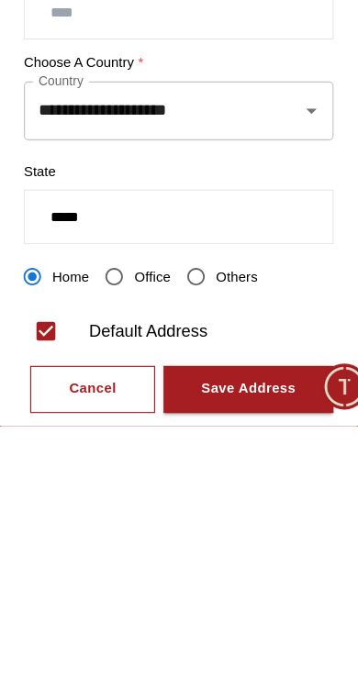
type input "*****"
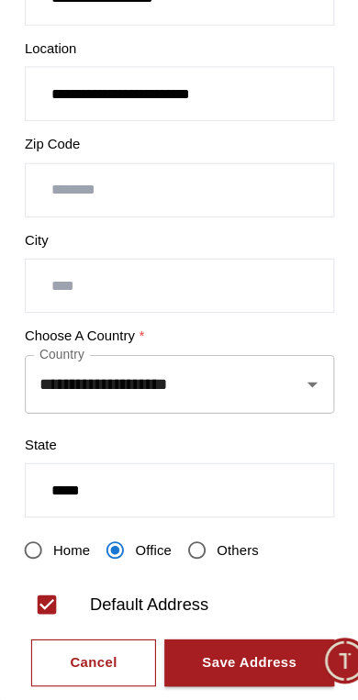
click at [209, 658] on div "Save Address" at bounding box center [240, 668] width 83 height 21
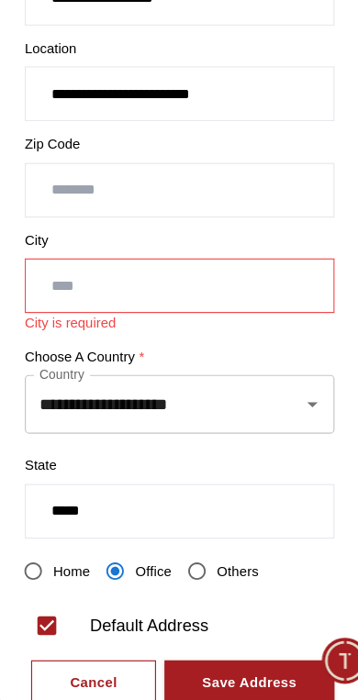
click at [138, 316] on input "text" at bounding box center [179, 339] width 269 height 46
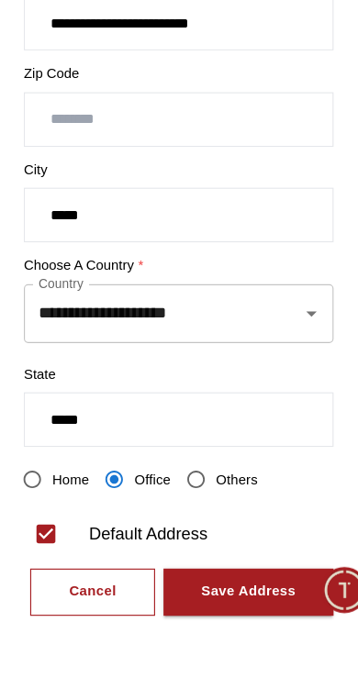
type input "*****"
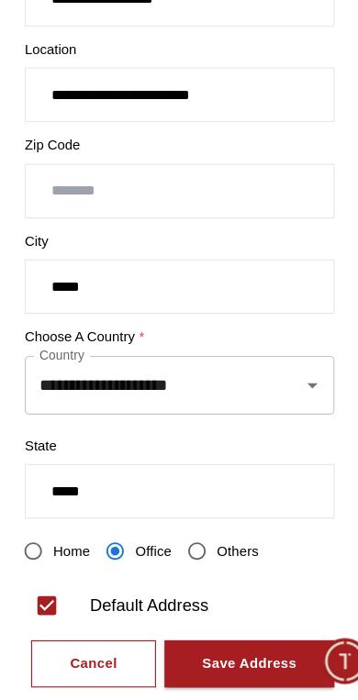
click at [217, 648] on button "Save Address" at bounding box center [240, 668] width 149 height 41
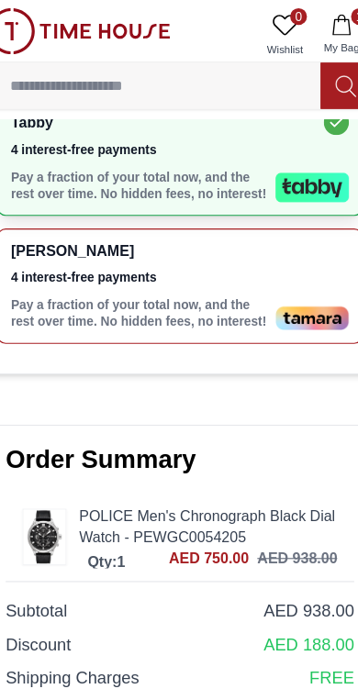
scroll to position [949, 0]
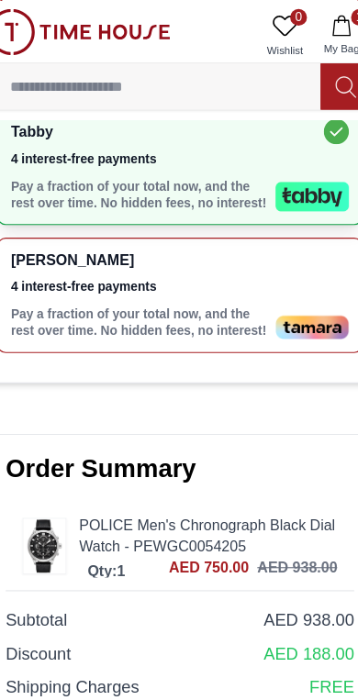
click at [208, 267] on p "Pay a fraction of your total now, and the rest over time. No hidden fees, no in…" at bounding box center [143, 281] width 224 height 29
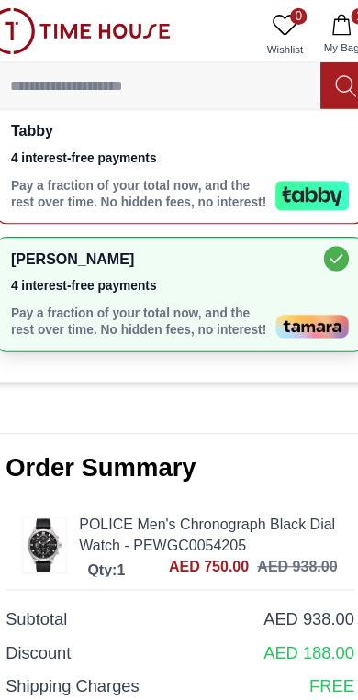
click at [198, 155] on p "Pay a fraction of your total now, and the rest over time. No hidden fees, no in…" at bounding box center [143, 169] width 224 height 29
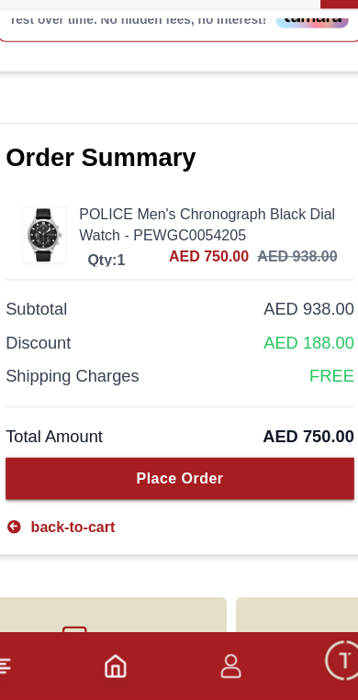
scroll to position [1134, 0]
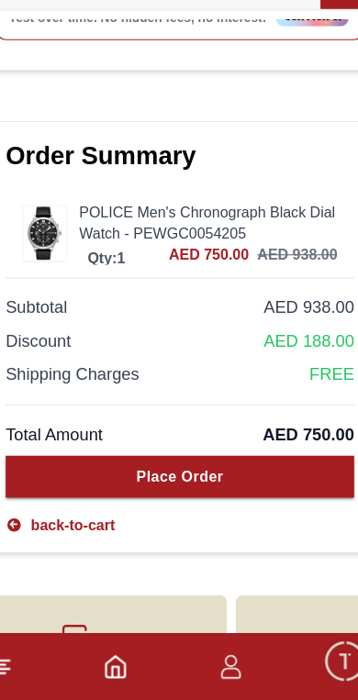
click at [216, 486] on button "Place Order" at bounding box center [179, 504] width 305 height 37
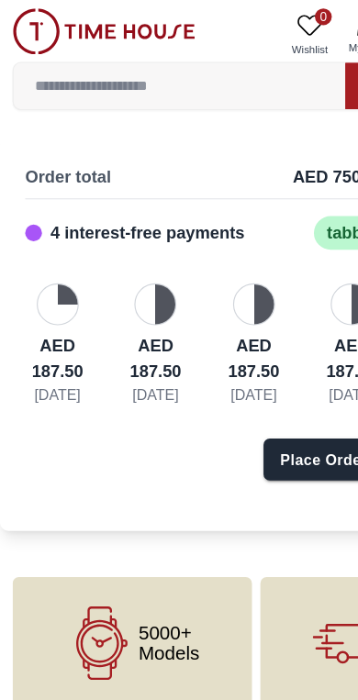
click at [247, 411] on div "Place Order" at bounding box center [283, 402] width 76 height 18
